Goal: Find specific fact: Find specific fact

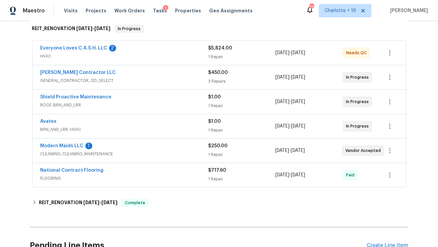
scroll to position [76, 0]
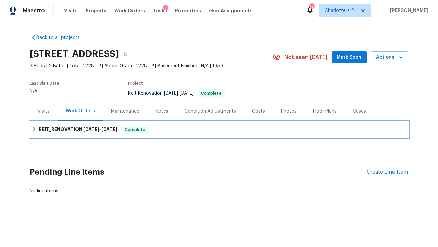
click at [69, 128] on h6 "REIT_RENOVATION 7/24/25 - 8/14/25" at bounding box center [78, 130] width 79 height 8
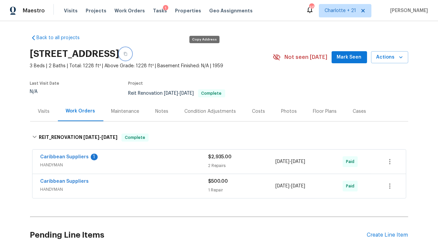
click at [132, 51] on button "button" at bounding box center [126, 54] width 12 height 12
click at [128, 55] on icon "button" at bounding box center [126, 54] width 4 height 4
click at [261, 113] on div "Costs" at bounding box center [259, 111] width 13 height 7
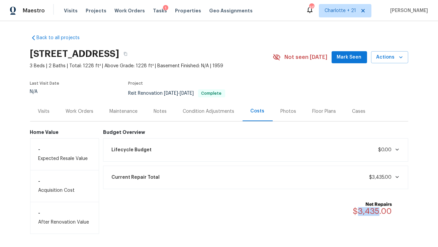
drag, startPoint x: 360, startPoint y: 211, endPoint x: 379, endPoint y: 211, distance: 19.1
click at [379, 211] on span "$3,435.00" at bounding box center [372, 211] width 39 height 8
copy span "3,435"
